Goal: Navigation & Orientation: Find specific page/section

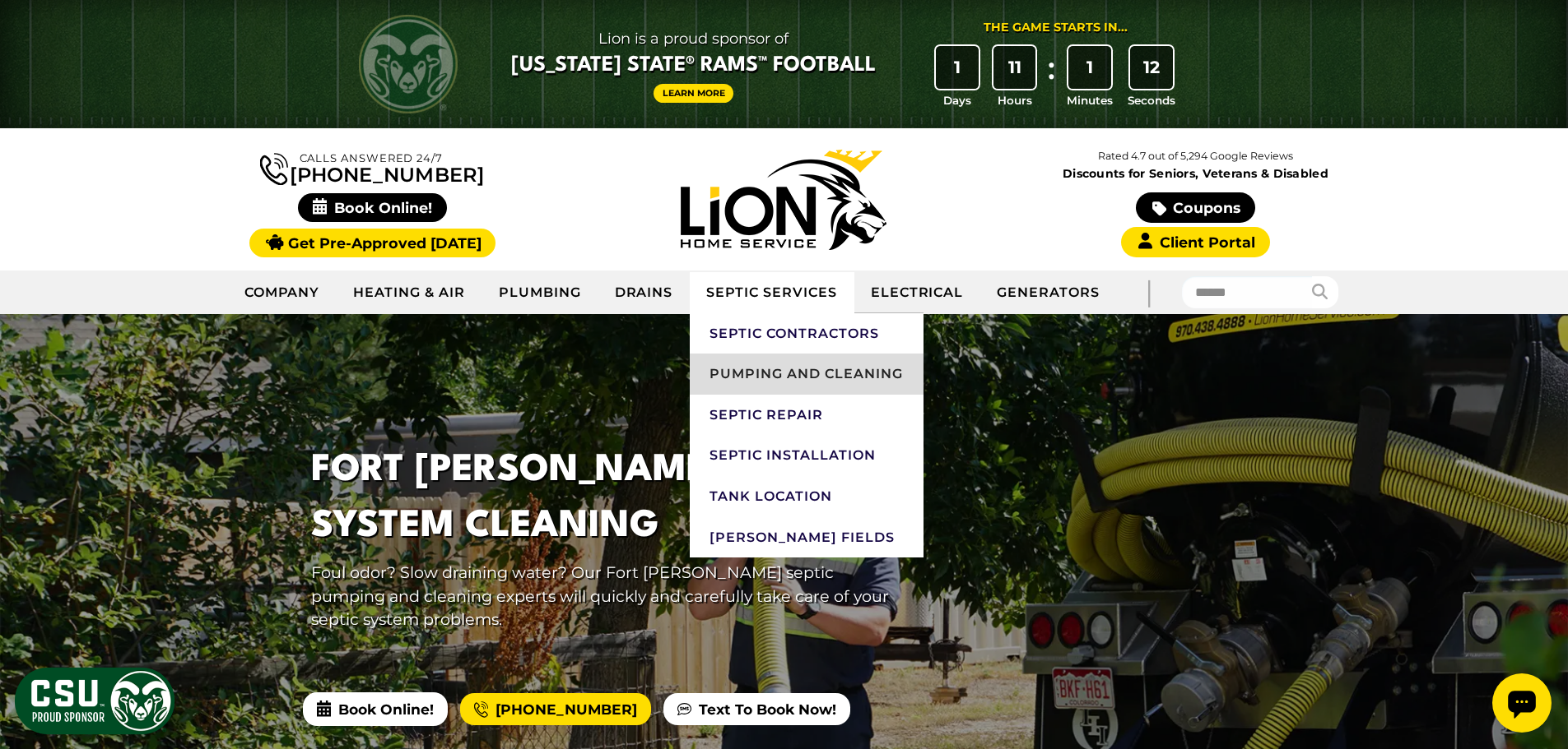
click at [767, 373] on link "Pumping and Cleaning" at bounding box center [806, 374] width 233 height 41
click at [744, 374] on link "Pumping and Cleaning" at bounding box center [806, 374] width 233 height 41
